Goal: Information Seeking & Learning: Obtain resource

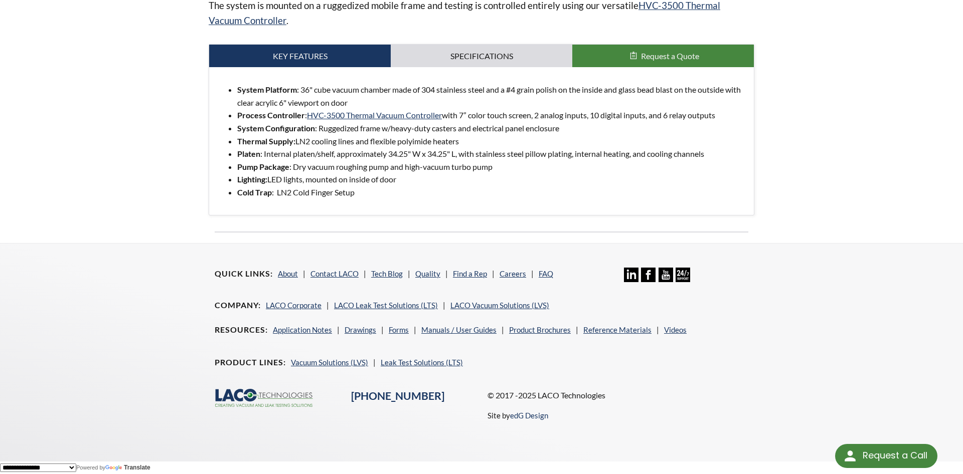
scroll to position [280, 0]
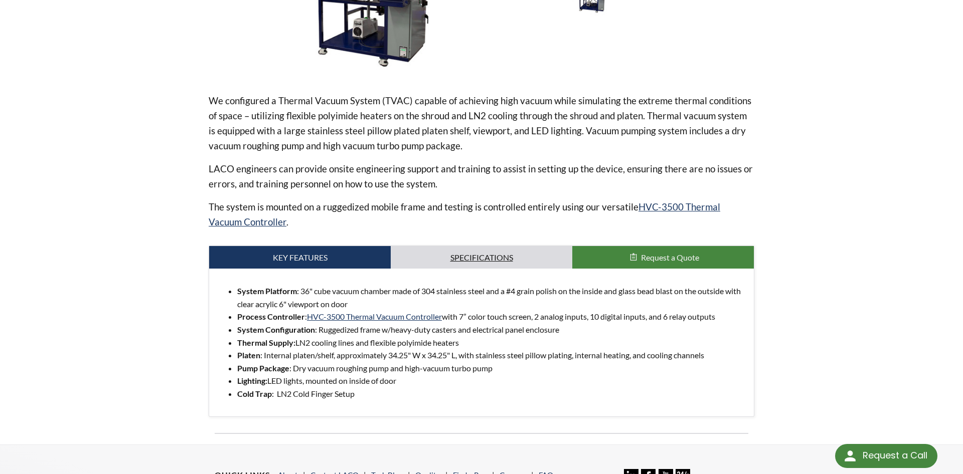
click at [540, 251] on link "Specifications" at bounding box center [481, 257] width 181 height 23
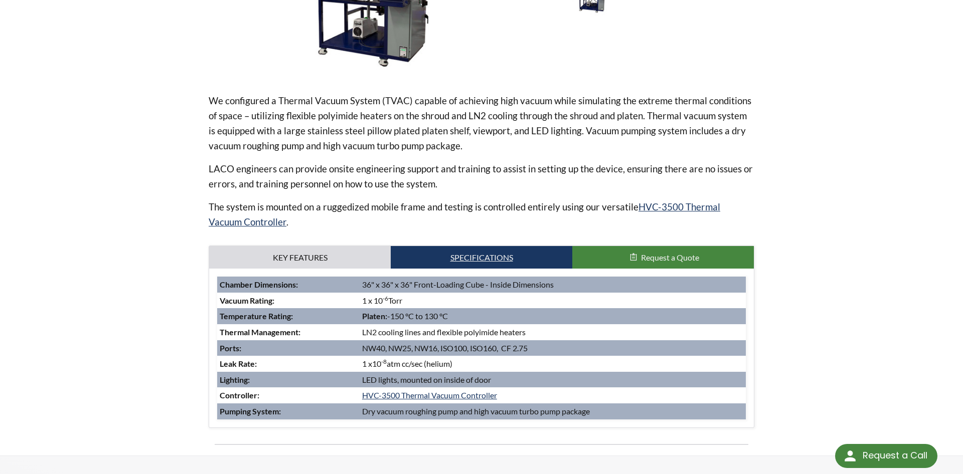
click at [392, 257] on link "Specifications" at bounding box center [481, 257] width 181 height 23
click at [370, 253] on link "Key Features" at bounding box center [299, 257] width 181 height 23
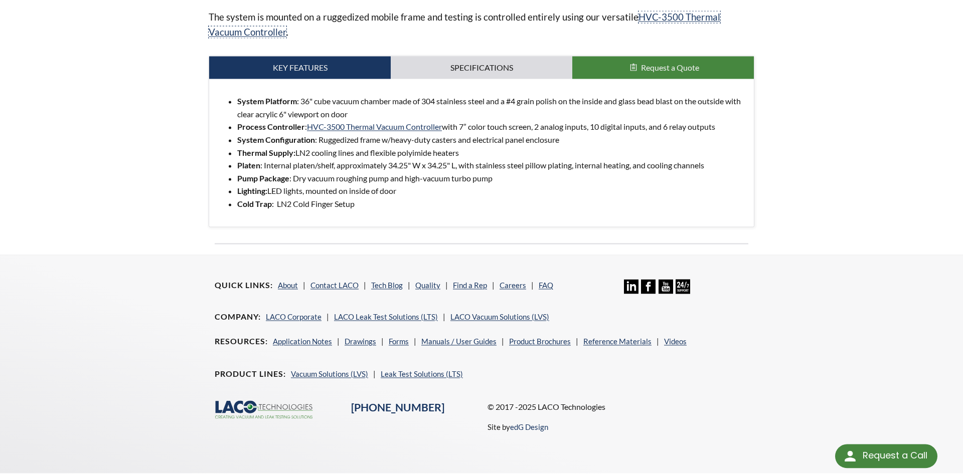
scroll to position [484, 0]
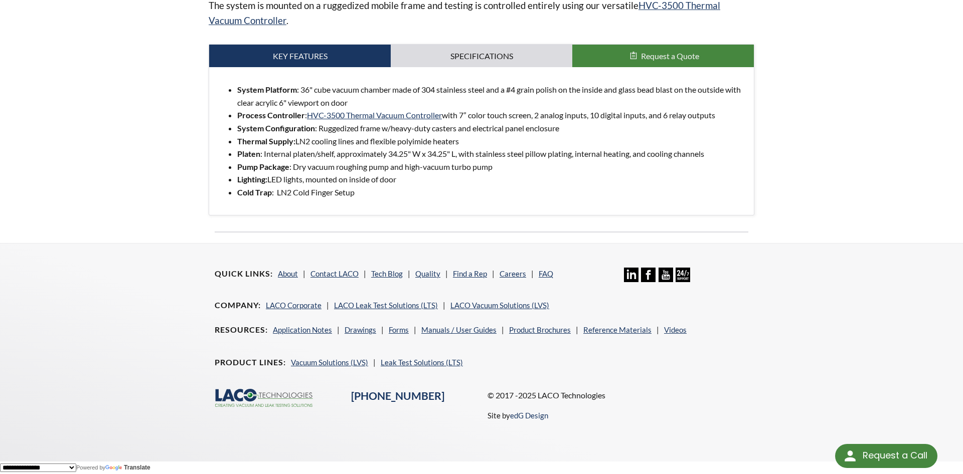
click at [772, 313] on div "Quick Links About Contact LACO Tech Blog Quality Find a Rep Careers FAQ Linkedi…" at bounding box center [481, 345] width 642 height 202
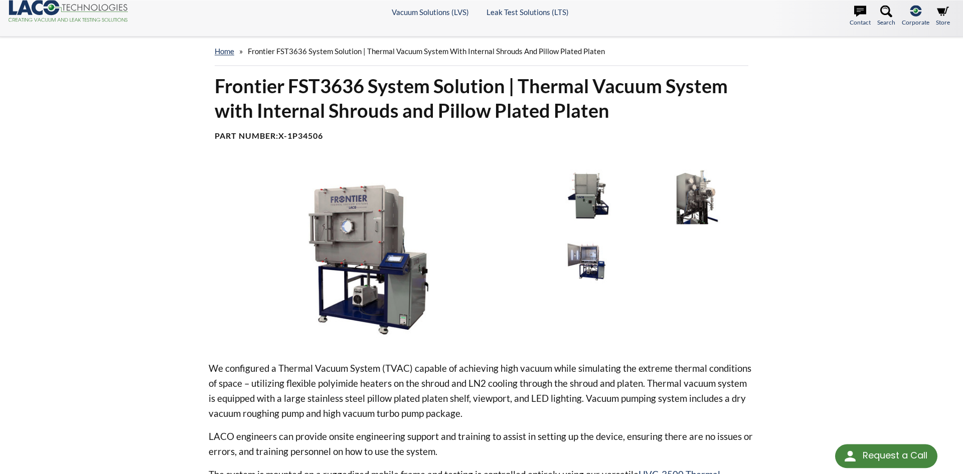
scroll to position [0, 0]
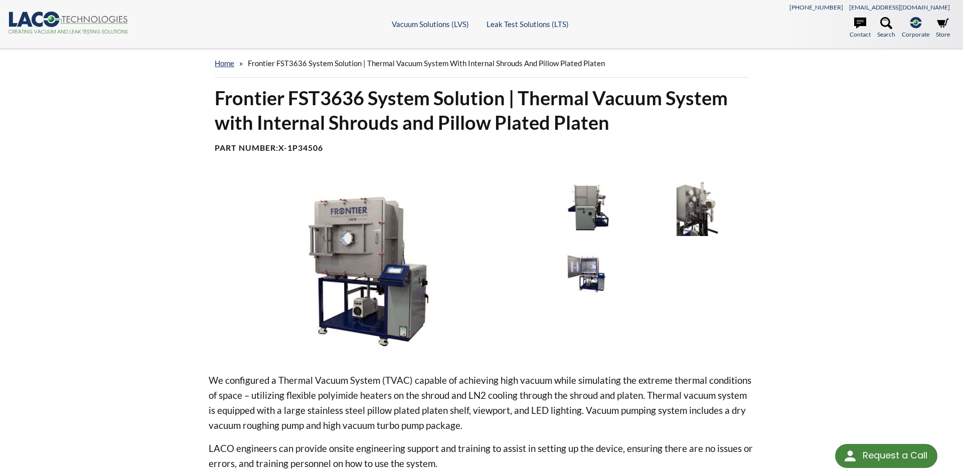
click at [842, 337] on div "home » Frontier FST3636 System Solution | Thermal Vacuum System with Internal S…" at bounding box center [481, 387] width 963 height 676
click at [742, 98] on h1 "Frontier FST3636 System Solution | Thermal Vacuum System with Internal Shrouds …" at bounding box center [481, 111] width 533 height 50
click at [826, 368] on div "home » Frontier FST3636 System Solution | Thermal Vacuum System with Internal S…" at bounding box center [481, 387] width 963 height 676
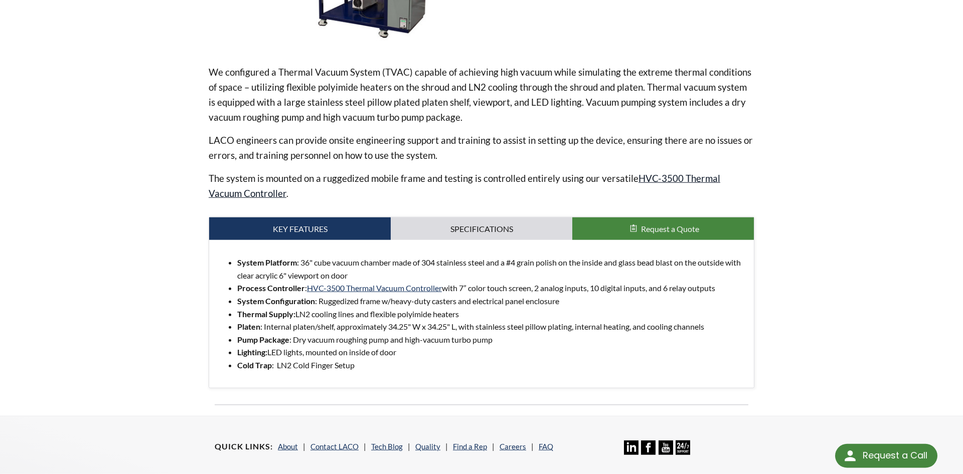
scroll to position [358, 0]
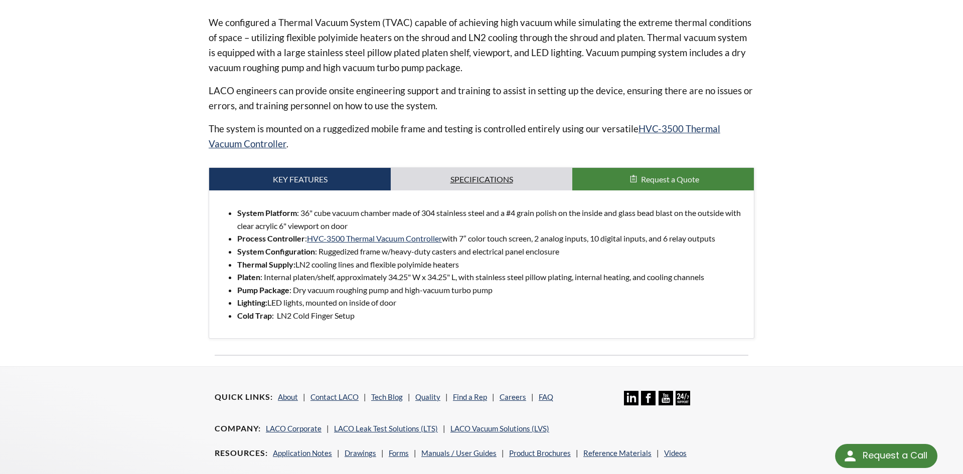
click at [561, 184] on link "Specifications" at bounding box center [481, 179] width 181 height 23
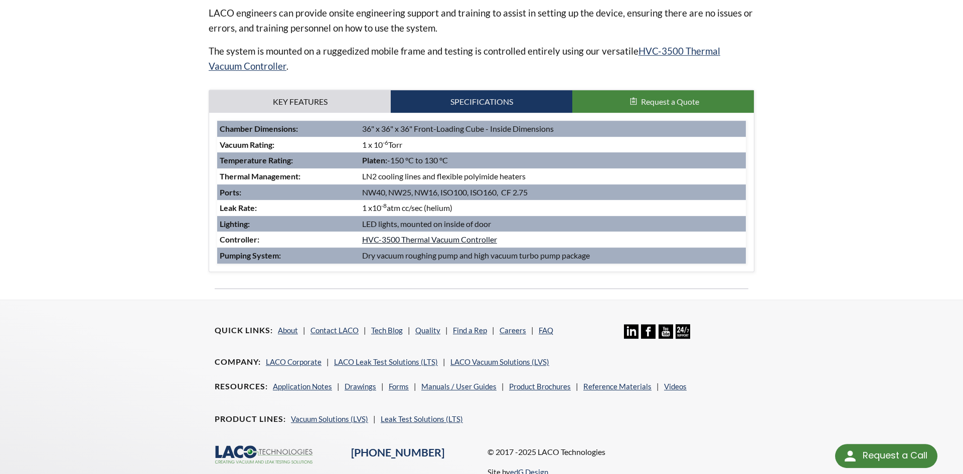
scroll to position [493, 0]
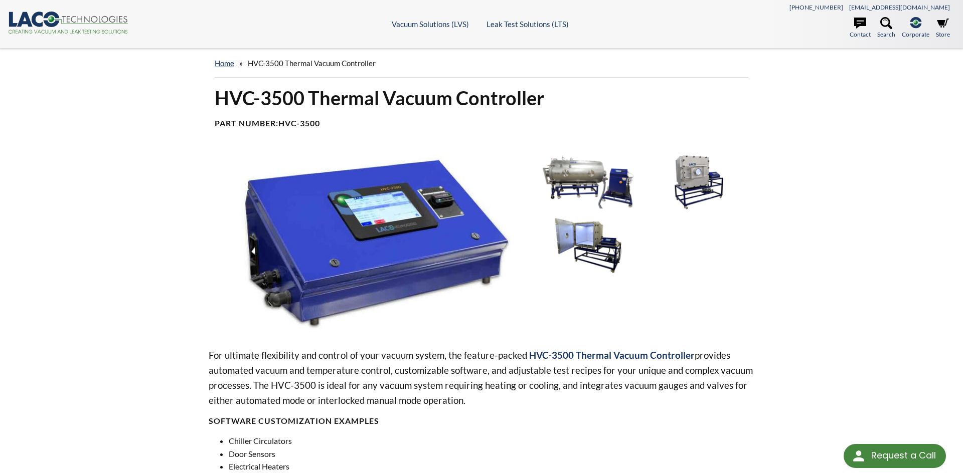
click at [704, 190] on img at bounding box center [697, 182] width 104 height 58
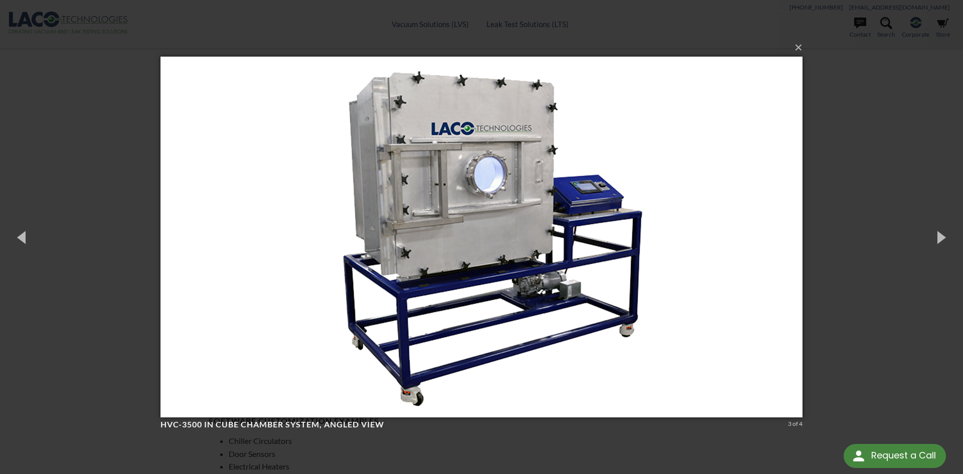
click at [869, 306] on div "× HVC-3500 in Cube Chamber System, angled view 3 of 4 Loading..." at bounding box center [481, 237] width 963 height 474
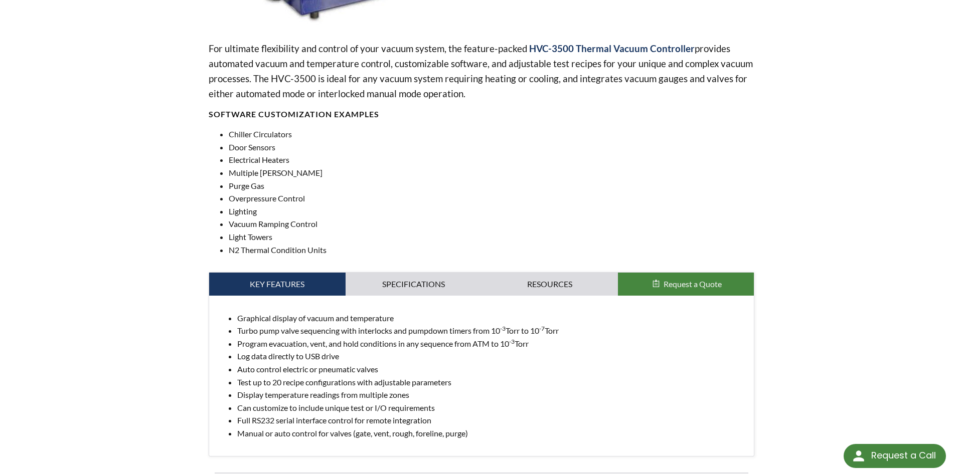
scroll to position [554, 0]
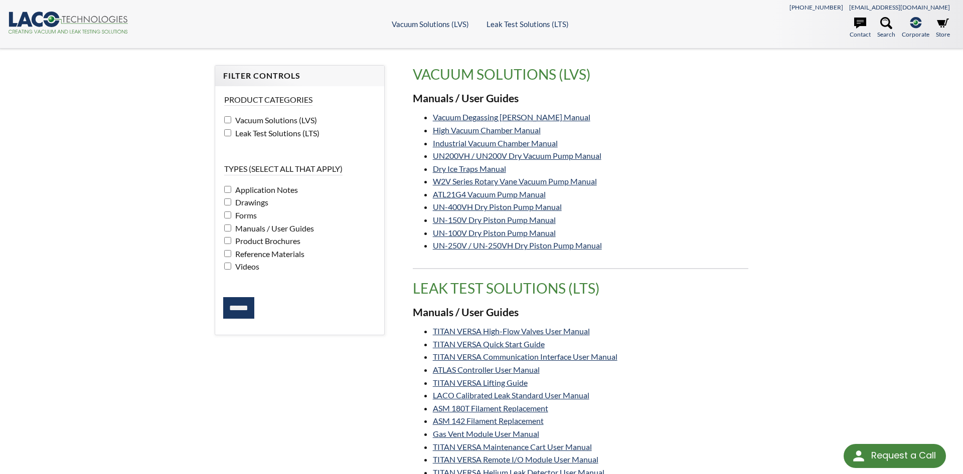
click at [707, 181] on li "W2V Series Rotary Vane Vacuum Pump Manual" at bounding box center [590, 181] width 315 height 13
click at [264, 119] on span "Vacuum Solutions (LVS)" at bounding box center [275, 120] width 84 height 10
click at [259, 239] on span "Product Brochures" at bounding box center [267, 241] width 68 height 10
click at [243, 298] on input "******" at bounding box center [238, 308] width 31 height 22
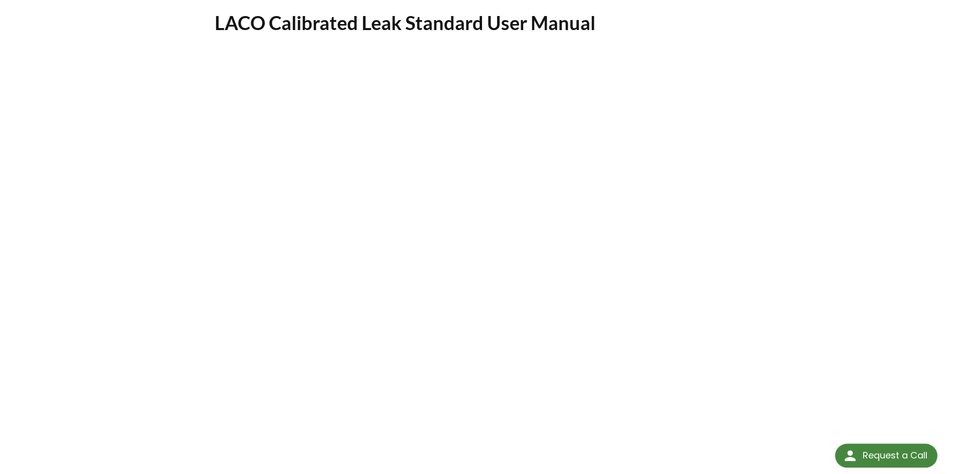
scroll to position [102, 0]
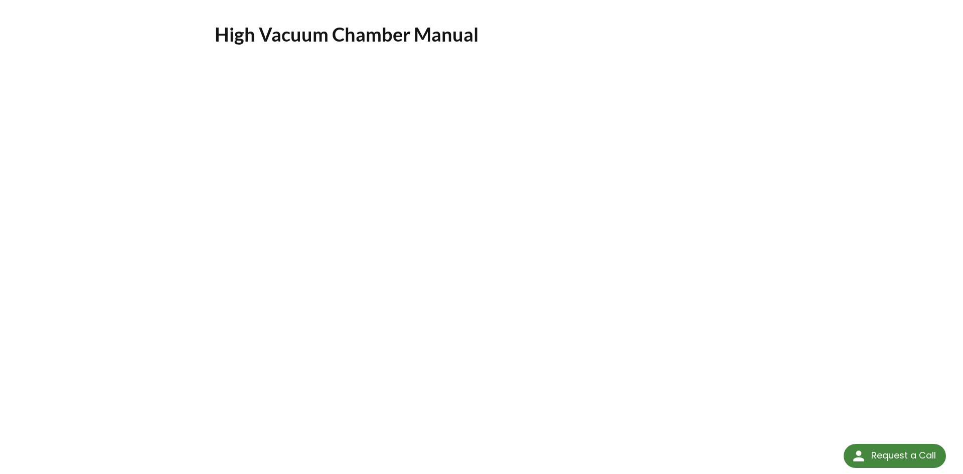
scroll to position [102, 0]
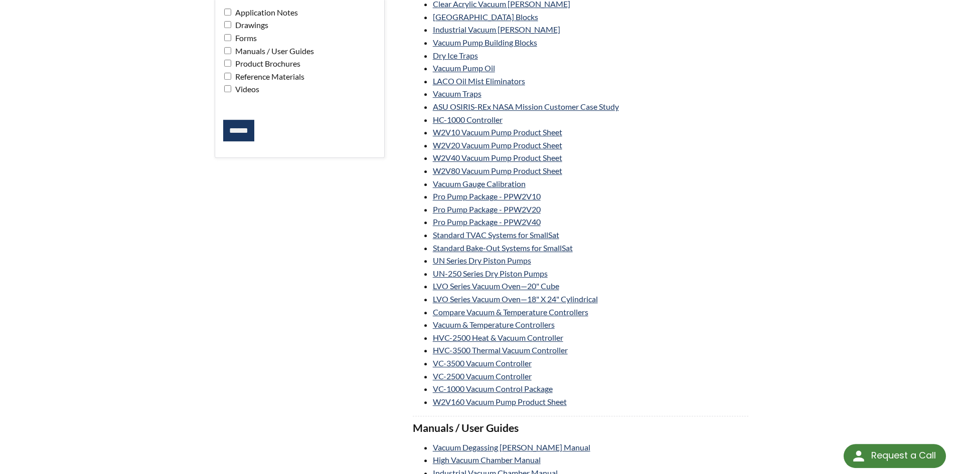
scroll to position [205, 0]
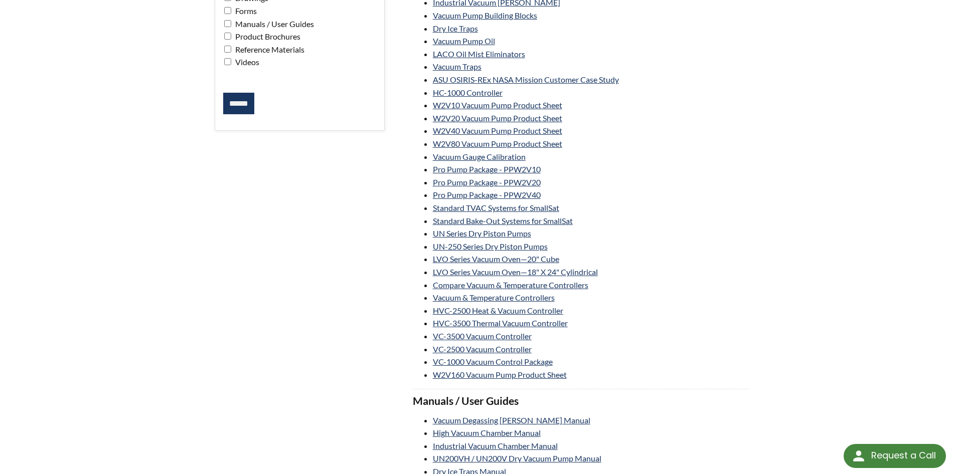
click at [646, 221] on li "Standard Bake-Out Systems for SmallSat" at bounding box center [590, 221] width 315 height 13
click at [761, 434] on div "Filter Controls Product Categories Vacuum Solutions (LVS) Leak Test Solutions (…" at bounding box center [481, 216] width 642 height 710
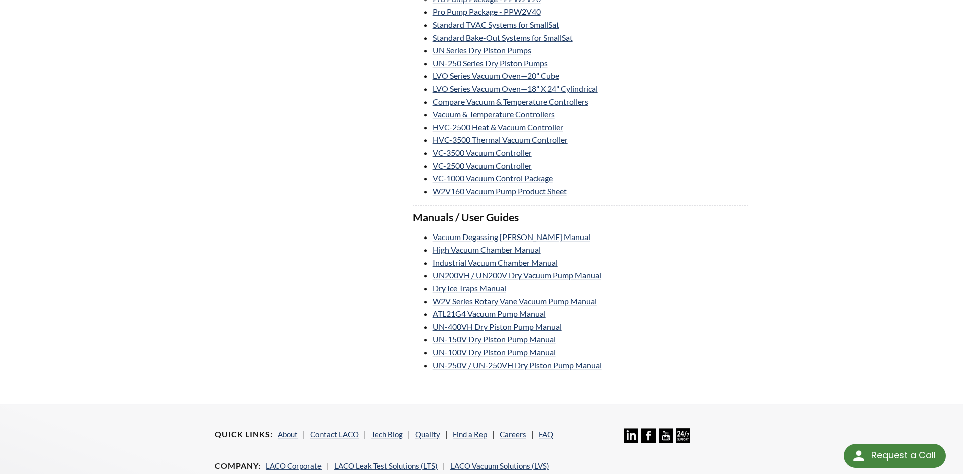
scroll to position [460, 0]
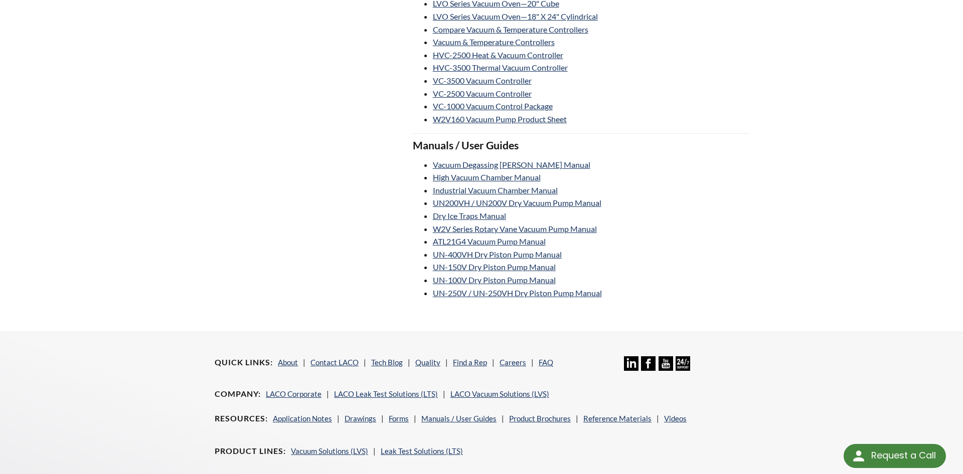
click at [662, 259] on li "UN-400VH Dry Piston Pump Manual" at bounding box center [590, 254] width 315 height 13
click at [776, 347] on div "Quick Links About Contact LACO Tech Blog Quality Find a Rep Careers FAQ Linkedi…" at bounding box center [481, 433] width 642 height 202
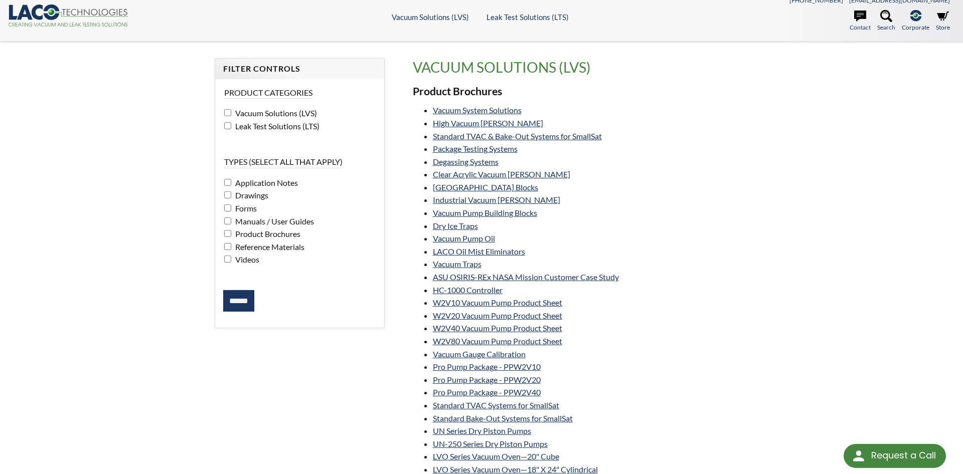
scroll to position [0, 0]
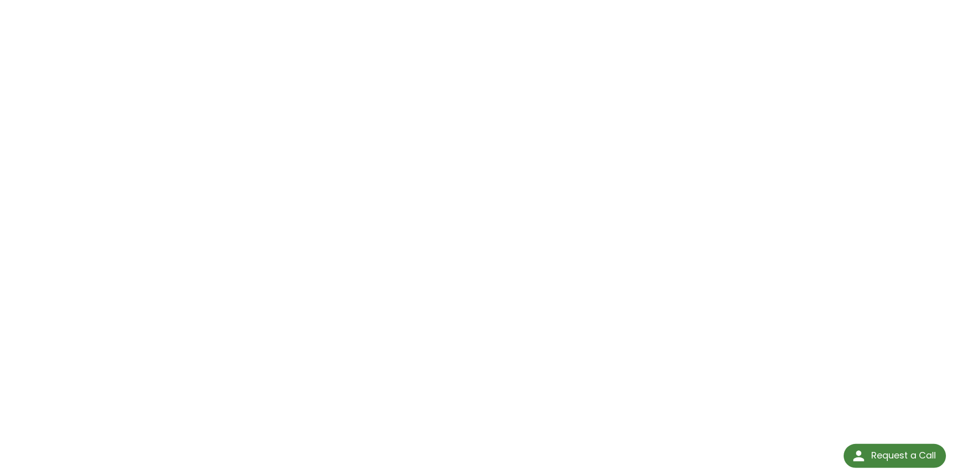
scroll to position [153, 0]
click at [776, 292] on div "Vacuum System Solutions Click Here To Download" at bounding box center [481, 183] width 642 height 542
click at [853, 407] on div "Vacuum System Solutions Click Here To Download" at bounding box center [481, 182] width 963 height 575
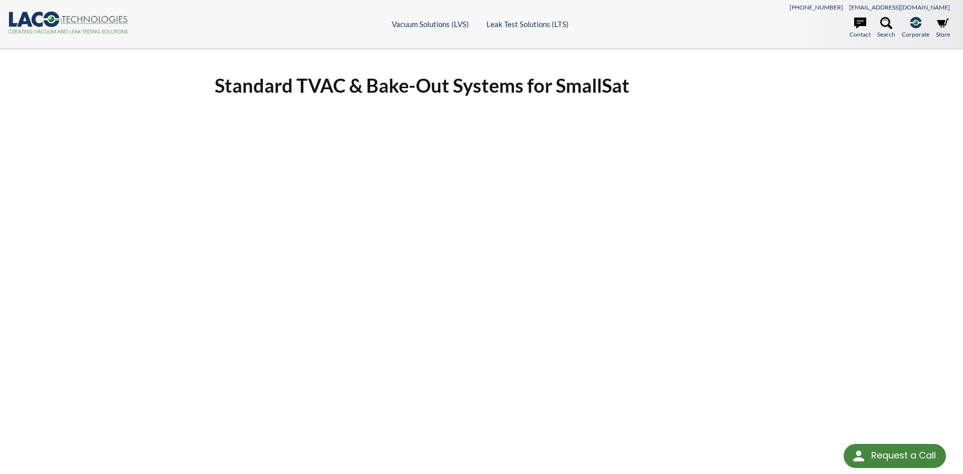
scroll to position [153, 0]
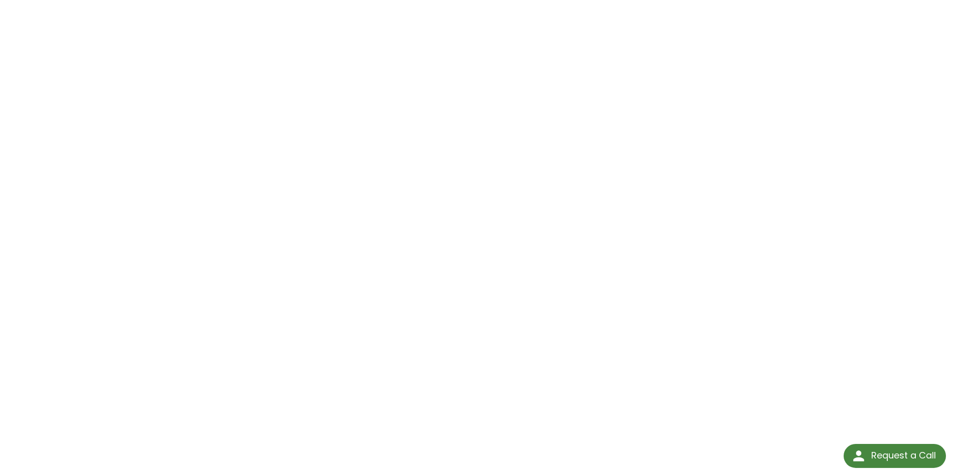
scroll to position [102, 0]
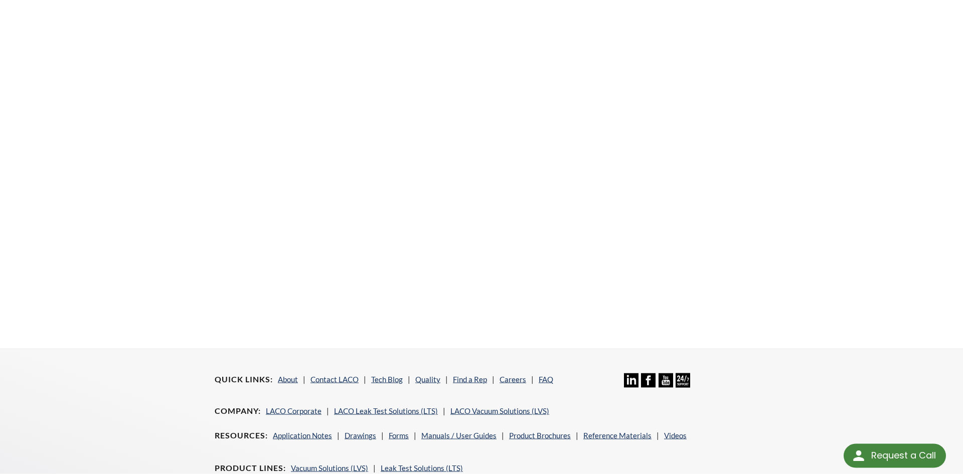
scroll to position [153, 0]
